Goal: Information Seeking & Learning: Learn about a topic

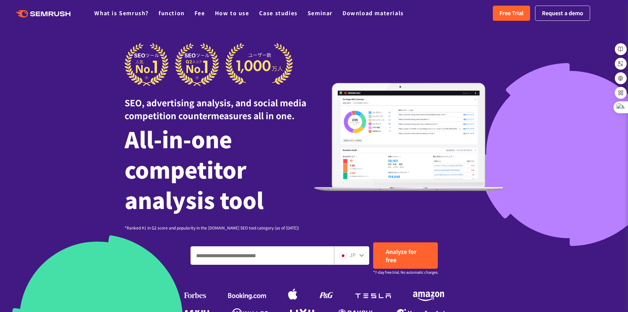
click at [527, 81] on div at bounding box center [314, 209] width 628 height 419
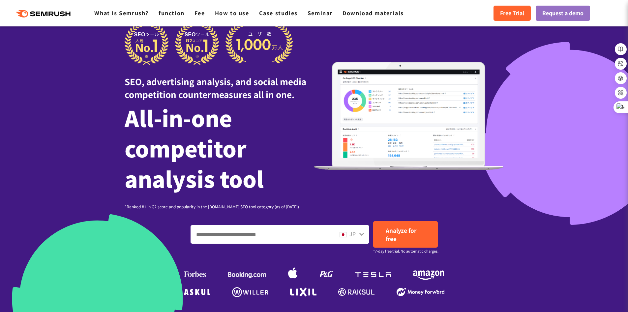
scroll to position [33, 0]
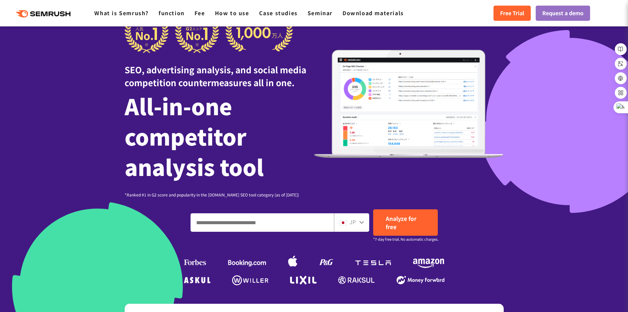
click at [359, 223] on icon at bounding box center [361, 221] width 5 height 5
click at [362, 221] on icon at bounding box center [361, 221] width 5 height 5
click at [318, 222] on input "Enter a domain, keyword or URL" at bounding box center [262, 222] width 143 height 18
click at [358, 224] on div "JP" at bounding box center [350, 222] width 21 height 9
click at [361, 223] on icon at bounding box center [361, 222] width 5 height 3
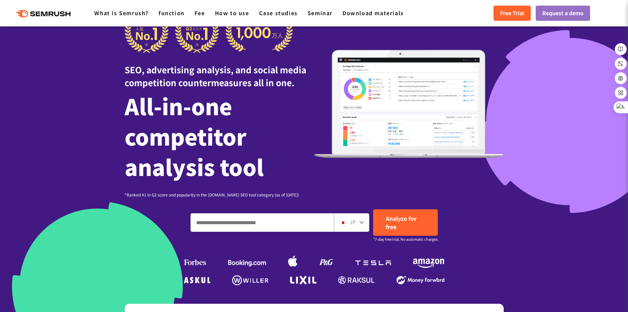
click at [361, 223] on icon at bounding box center [361, 222] width 5 height 3
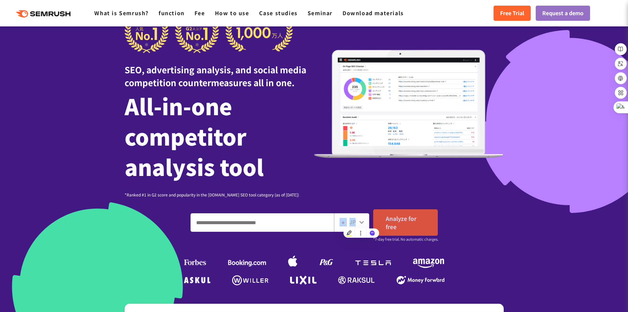
click at [393, 225] on font "Analyze for free" at bounding box center [401, 222] width 31 height 16
